Goal: Entertainment & Leisure: Consume media (video, audio)

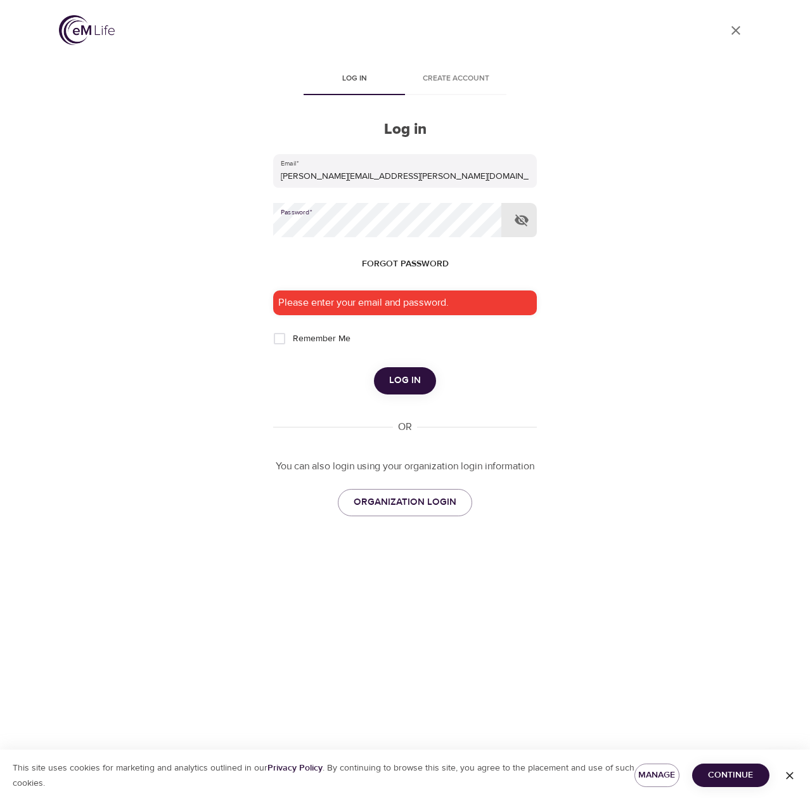
click at [374, 367] on button "Log in" at bounding box center [405, 380] width 62 height 27
click at [392, 388] on span "Log in" at bounding box center [405, 380] width 32 height 16
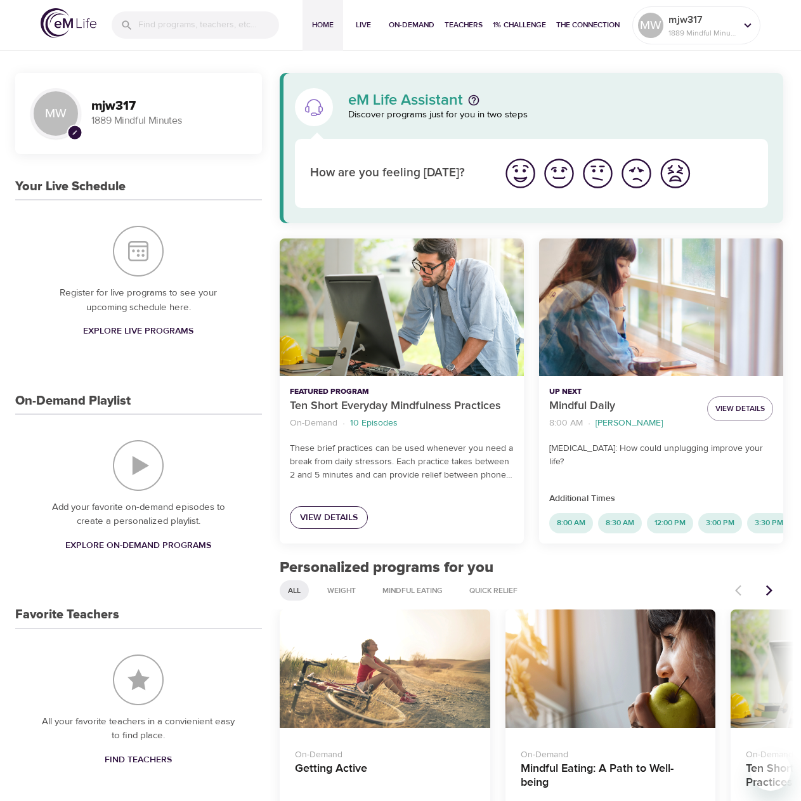
click at [340, 522] on span "View Details" at bounding box center [329, 518] width 58 height 16
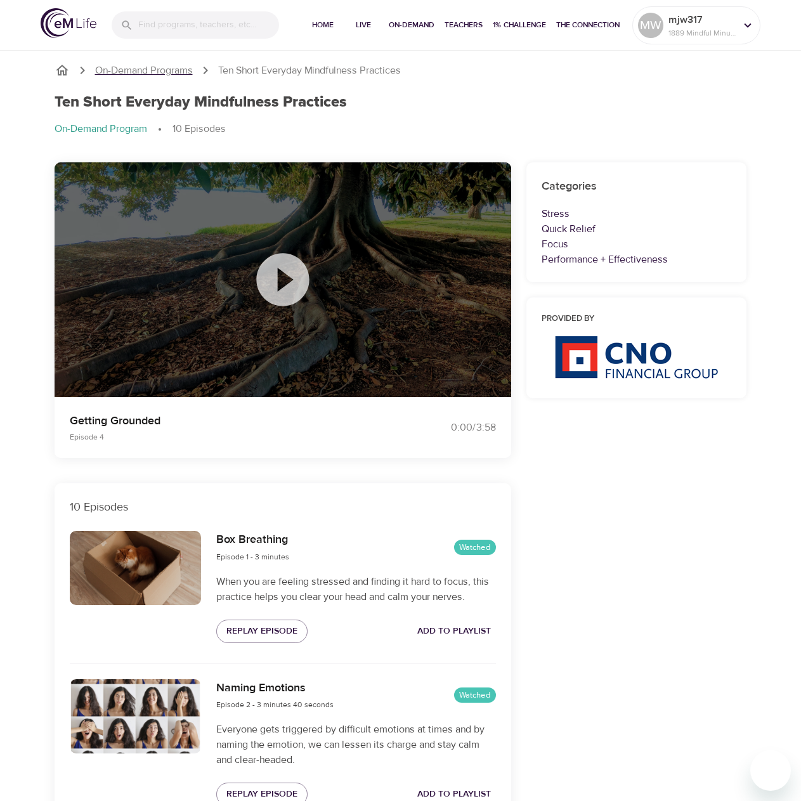
click at [164, 69] on p "On-Demand Programs" at bounding box center [144, 70] width 98 height 15
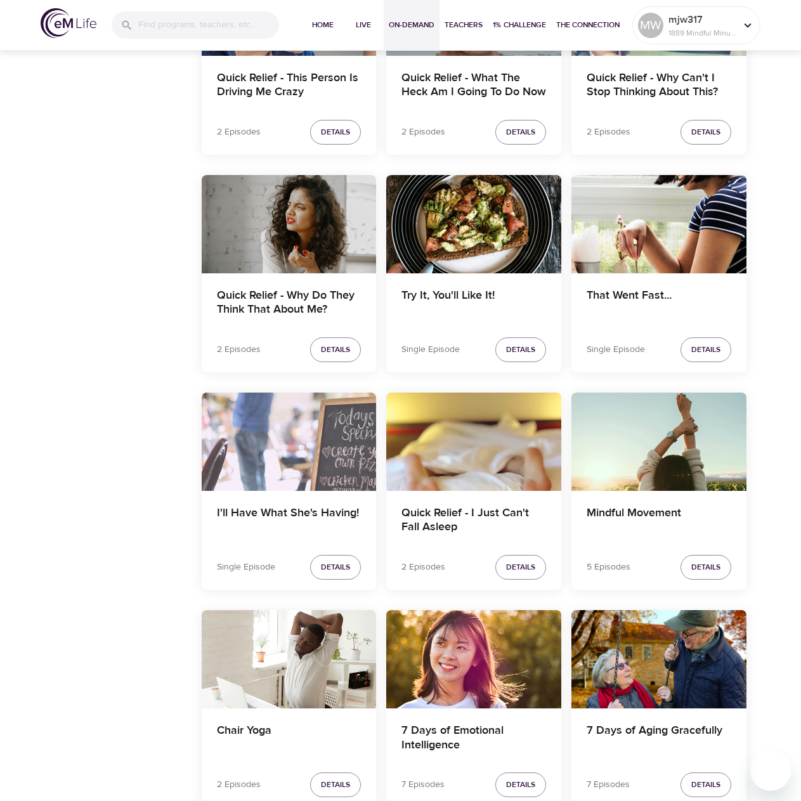
scroll to position [1901, 0]
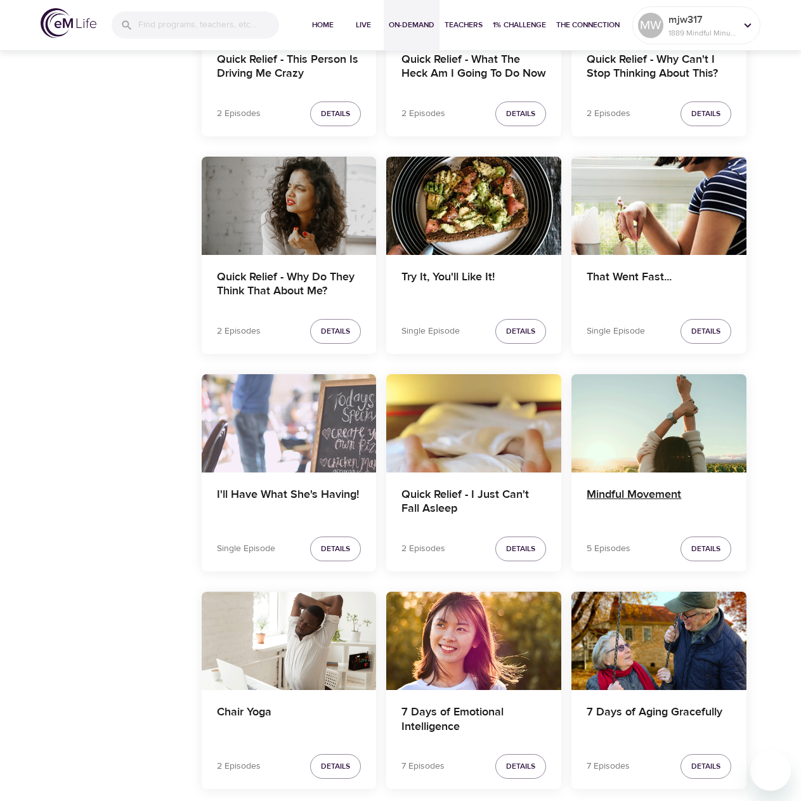
click at [620, 490] on h4 "Mindful Movement" at bounding box center [658, 502] width 145 height 30
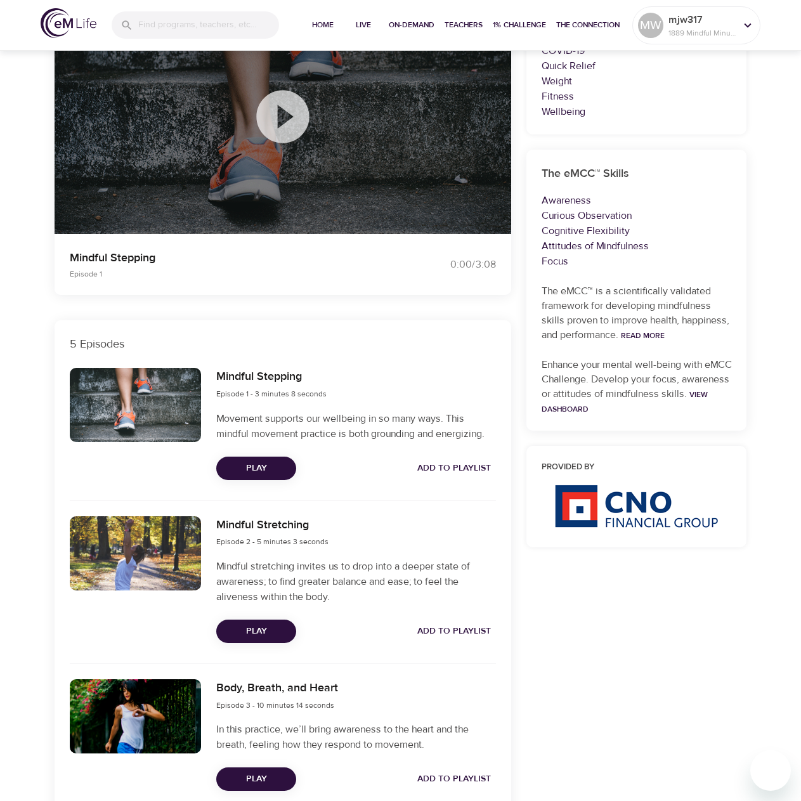
scroll to position [190, 0]
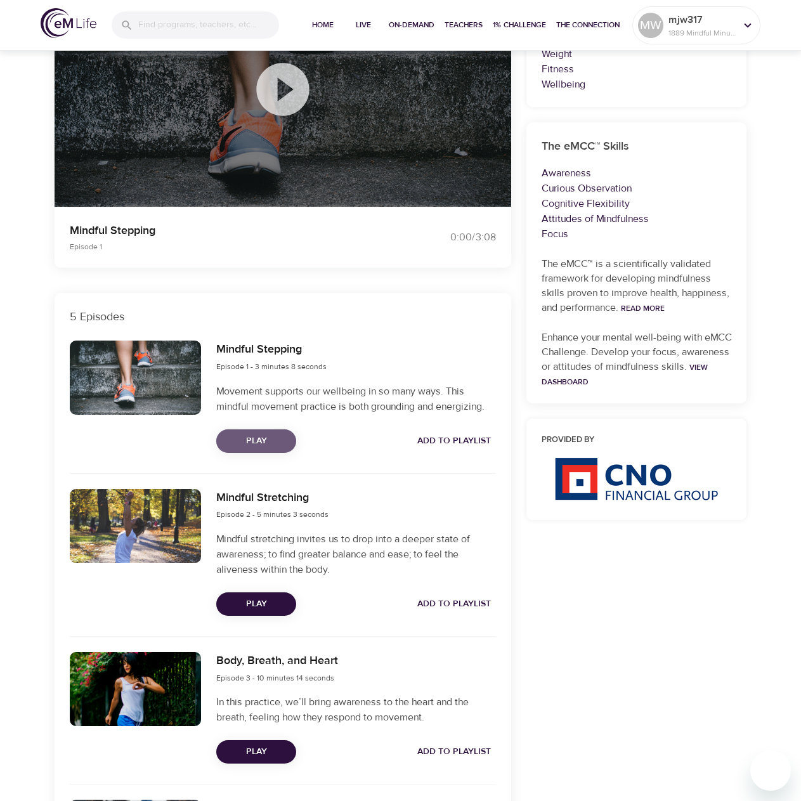
click at [257, 440] on span "Play" at bounding box center [256, 441] width 60 height 16
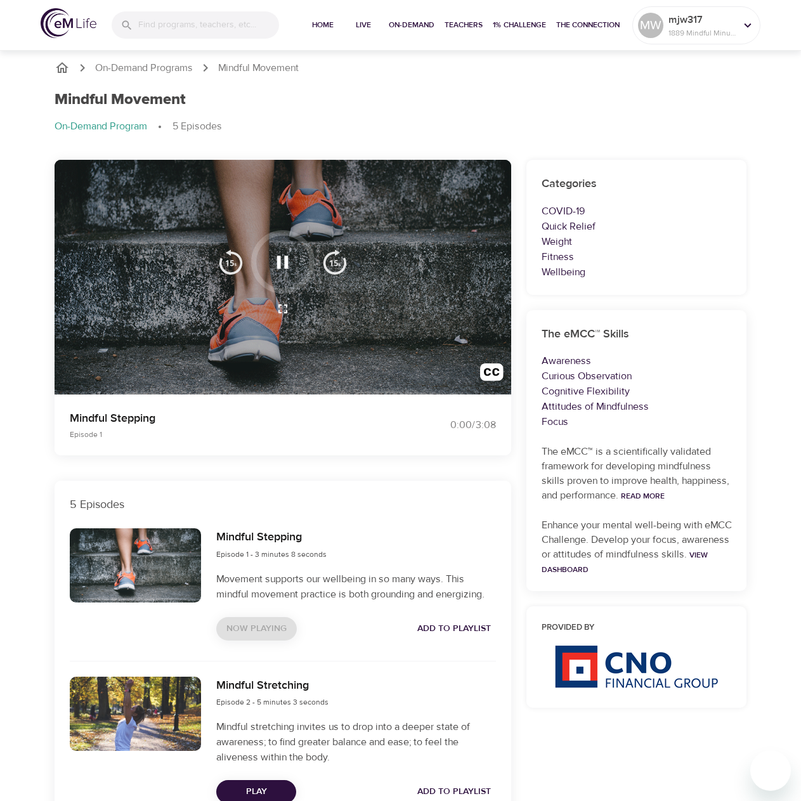
scroll to position [0, 0]
